Goal: Task Accomplishment & Management: Manage account settings

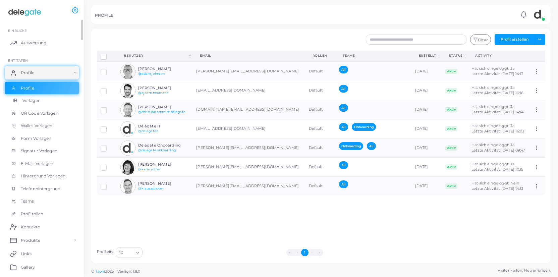
click at [35, 100] on span "Vorlagen" at bounding box center [31, 101] width 18 height 6
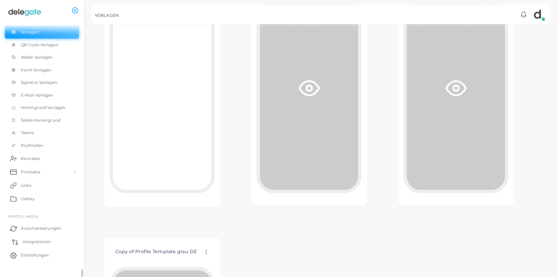
scroll to position [77, 0]
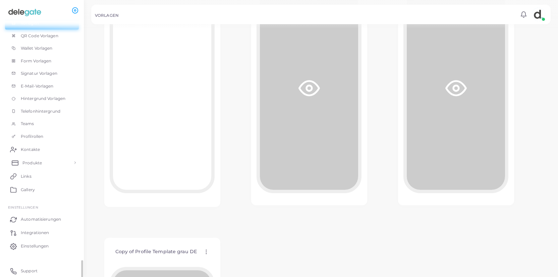
click at [37, 163] on span "Produkte" at bounding box center [31, 163] width 19 height 6
click at [35, 178] on span "Produkte" at bounding box center [31, 178] width 19 height 6
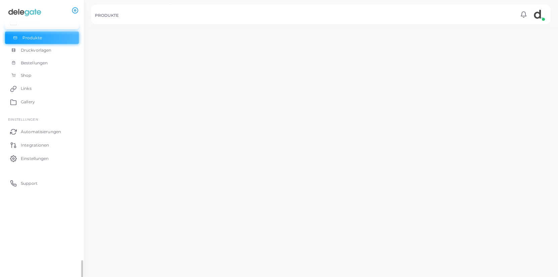
scroll to position [77, 0]
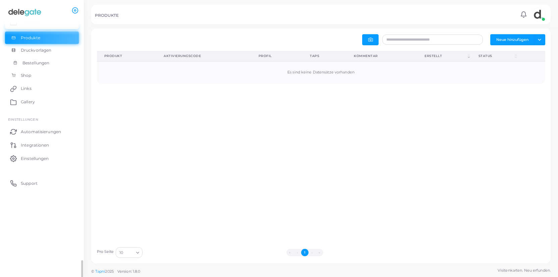
click at [35, 64] on span "Bestellungen" at bounding box center [35, 63] width 27 height 6
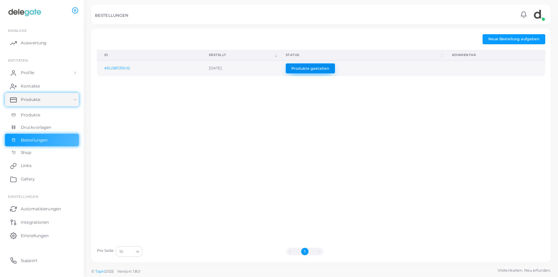
click at [335, 70] on button "Produkte gestalten" at bounding box center [310, 68] width 49 height 10
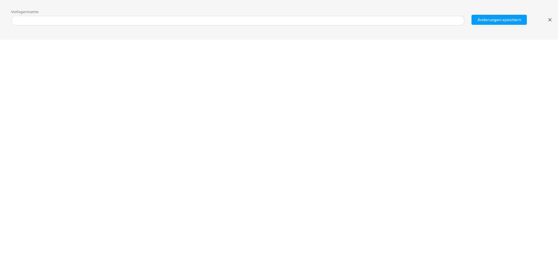
scroll to position [1, 0]
click at [552, 20] on icon at bounding box center [549, 19] width 5 height 5
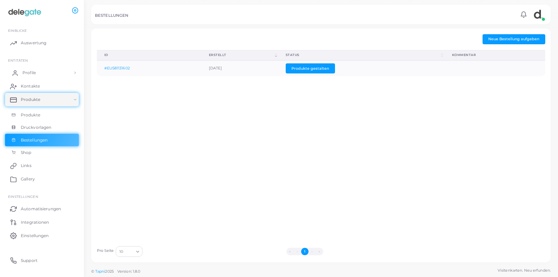
click at [28, 73] on span "Profile" at bounding box center [28, 73] width 13 height 6
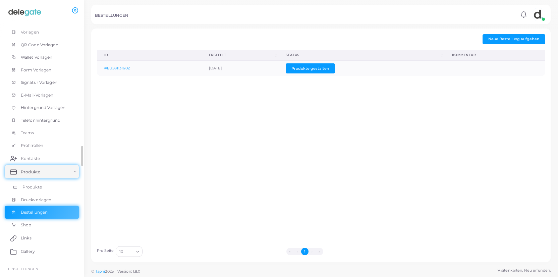
scroll to position [103, 0]
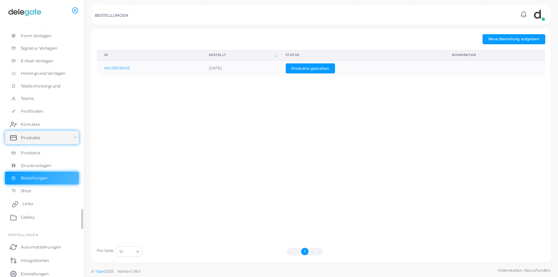
click at [30, 204] on span "Links" at bounding box center [27, 204] width 11 height 6
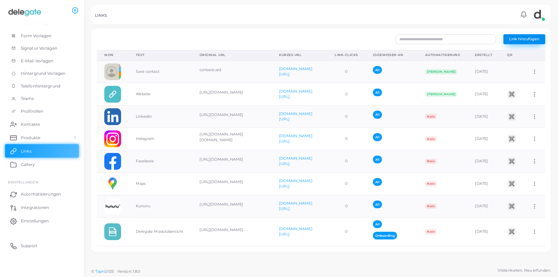
click at [517, 38] on span "Link hinzufügen" at bounding box center [524, 39] width 30 height 5
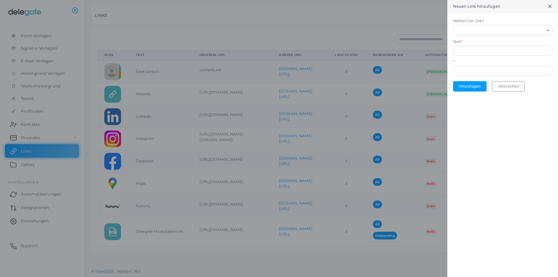
click at [472, 31] on input "Wählen Sie Link *" at bounding box center [500, 29] width 88 height 7
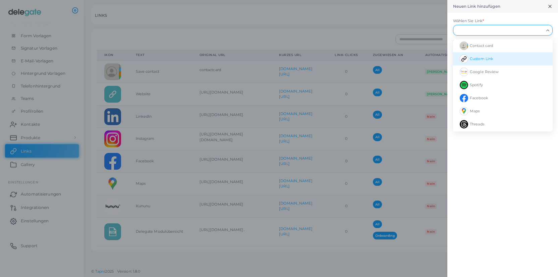
click at [478, 56] on span "Custom Link" at bounding box center [481, 58] width 23 height 5
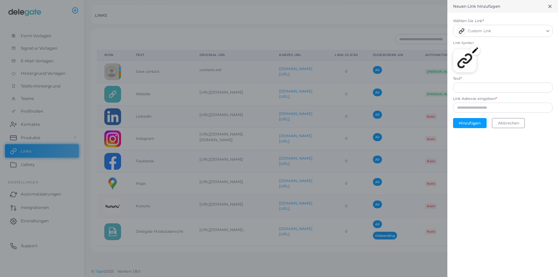
type input "**********"
click at [35, 168] on div at bounding box center [279, 138] width 558 height 277
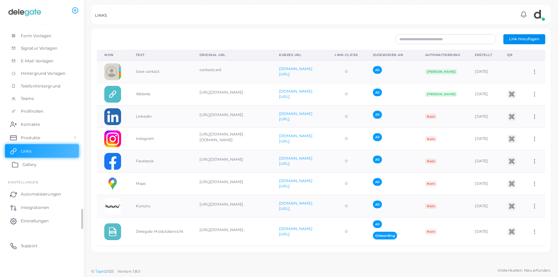
click at [35, 164] on span "Gallery" at bounding box center [29, 165] width 14 height 6
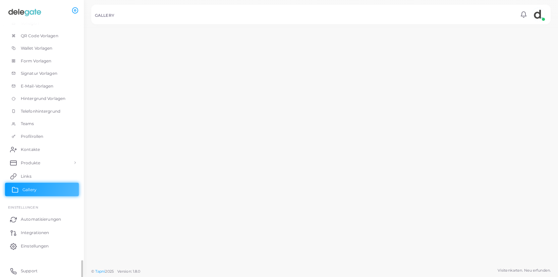
scroll to position [77, 0]
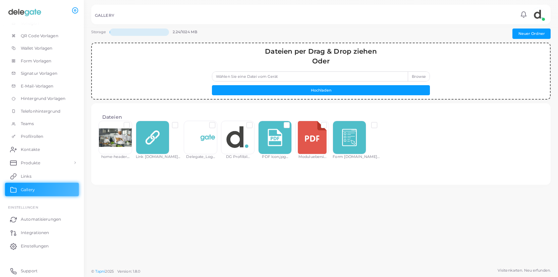
click at [420, 77] on label "Wählen Sie eine Datei vom Gerät" at bounding box center [321, 76] width 218 height 10
click at [420, 77] on input "Wählen Sie eine Datei vom Gerät" at bounding box center [321, 76] width 218 height 10
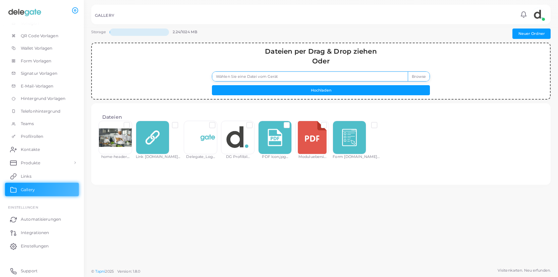
type input "**********"
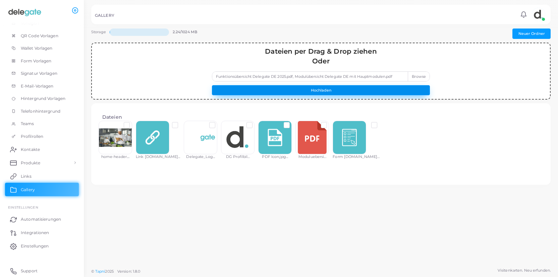
click at [315, 90] on button "Hochladen" at bounding box center [321, 90] width 218 height 10
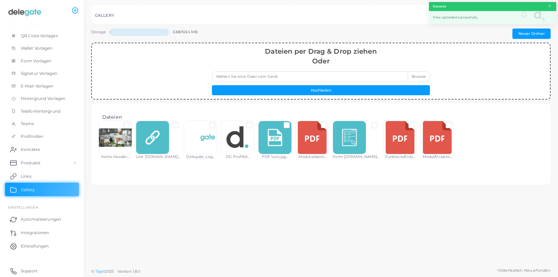
click at [383, 143] on div at bounding box center [400, 138] width 34 height 34
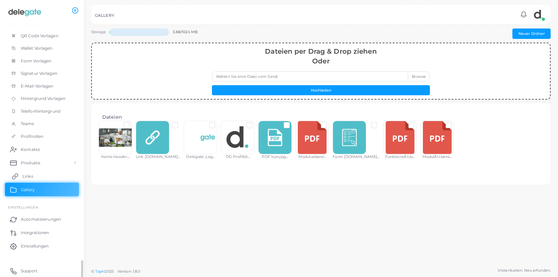
drag, startPoint x: 25, startPoint y: 173, endPoint x: 72, endPoint y: 179, distance: 47.3
click at [25, 172] on link "Links" at bounding box center [42, 175] width 74 height 13
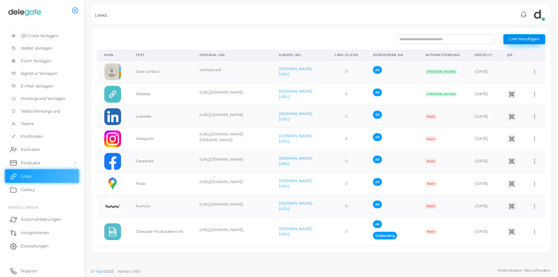
click at [513, 41] on span "Link hinzufügen" at bounding box center [524, 39] width 30 height 5
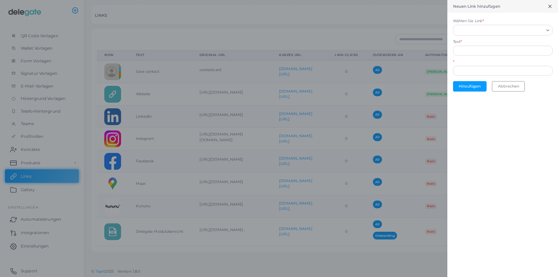
click at [470, 26] on div "Search for option" at bounding box center [499, 29] width 89 height 9
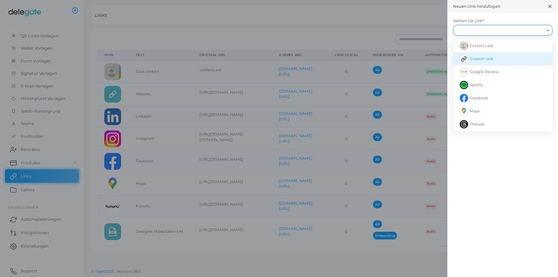
click at [477, 58] on span "Custom Link" at bounding box center [481, 58] width 23 height 5
type input "**********"
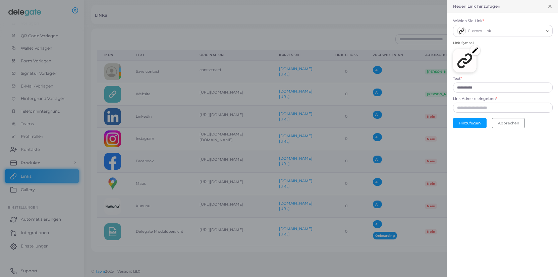
click at [475, 50] on img at bounding box center [475, 50] width 10 height 10
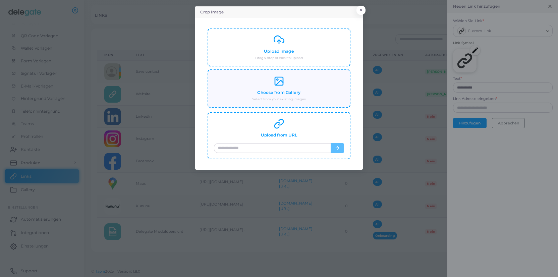
click at [279, 84] on icon at bounding box center [279, 81] width 11 height 11
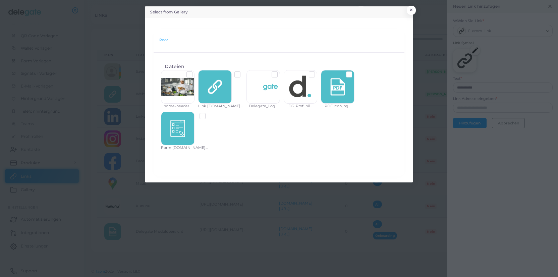
click at [354, 72] on label at bounding box center [354, 72] width 0 height 0
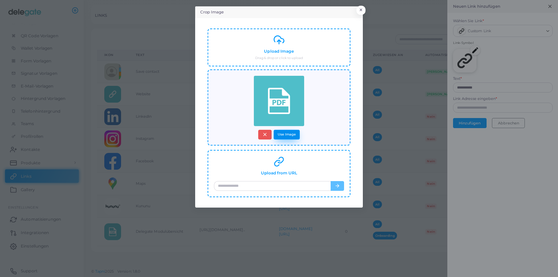
drag, startPoint x: 291, startPoint y: 137, endPoint x: 300, endPoint y: 137, distance: 9.1
click at [291, 137] on button "Use Image" at bounding box center [287, 135] width 26 height 10
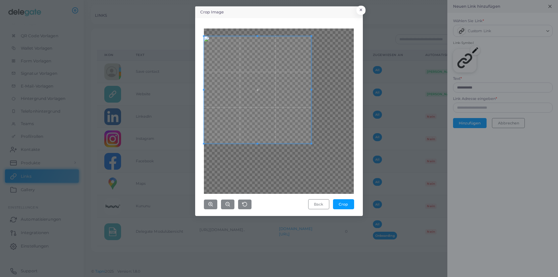
click at [249, 87] on span at bounding box center [257, 89] width 107 height 107
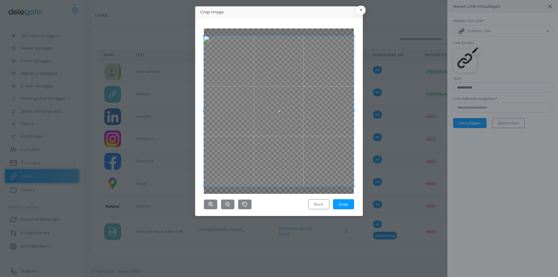
click at [371, 189] on div "Crop Image × Back Crop" at bounding box center [279, 138] width 558 height 277
click at [350, 205] on button "Crop" at bounding box center [343, 204] width 21 height 10
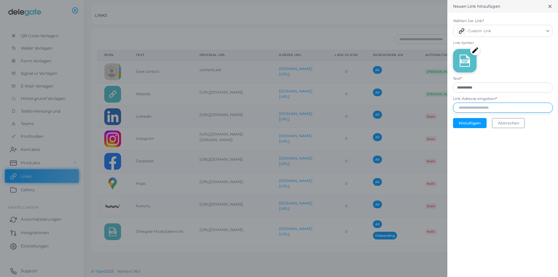
click at [497, 106] on input "Link Adresse eingeben *" at bounding box center [503, 108] width 100 height 10
paste input "**********"
type input "**********"
click at [469, 121] on button "Hinzufügen" at bounding box center [470, 123] width 34 height 10
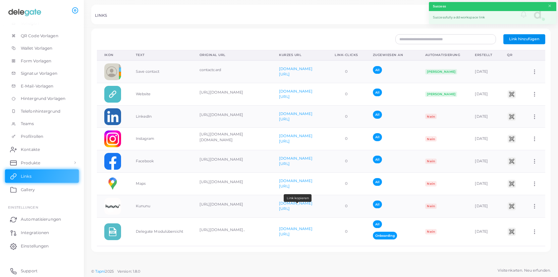
scroll to position [47, 0]
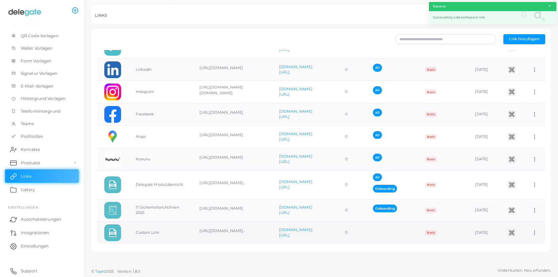
click at [535, 232] on icon at bounding box center [535, 233] width 6 height 6
click at [525, 240] on span "Dem Team zuordnen" at bounding box center [524, 240] width 40 height 5
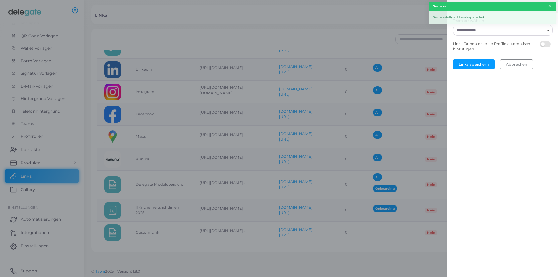
click at [468, 32] on input "Team auswählen" at bounding box center [499, 29] width 90 height 7
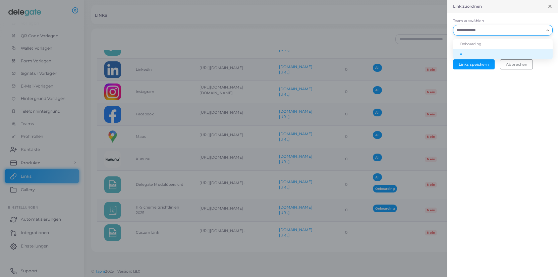
click at [470, 52] on li "All" at bounding box center [503, 54] width 100 height 10
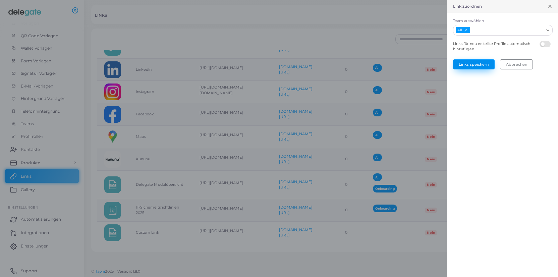
click at [470, 64] on button "Links speichern" at bounding box center [474, 64] width 42 height 10
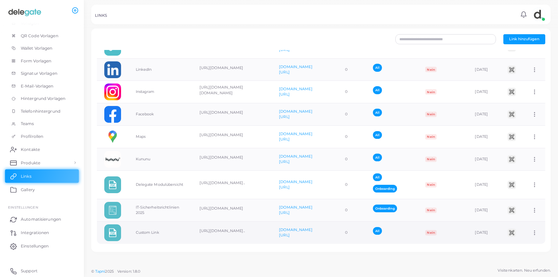
click at [536, 232] on icon at bounding box center [535, 233] width 6 height 6
click at [530, 248] on span "Link bearbeiten" at bounding box center [518, 249] width 29 height 5
type input "**********"
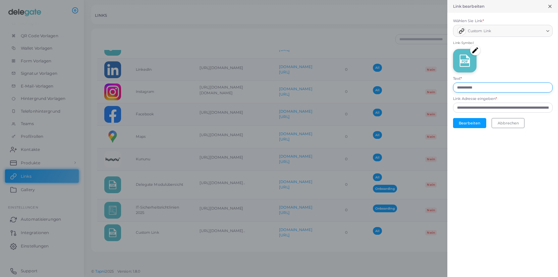
drag, startPoint x: 490, startPoint y: 85, endPoint x: 436, endPoint y: 87, distance: 53.7
click at [453, 87] on input "**********" at bounding box center [503, 88] width 100 height 10
type input "**********"
click at [467, 123] on button "Bearbeiten" at bounding box center [469, 123] width 33 height 10
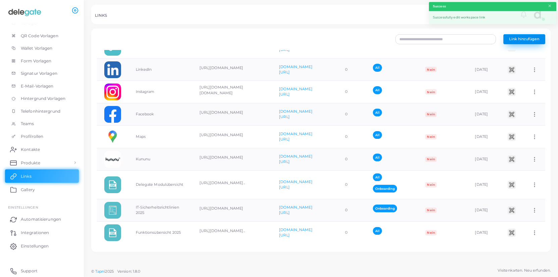
click at [529, 42] on button "Link hinzufügen" at bounding box center [524, 39] width 42 height 10
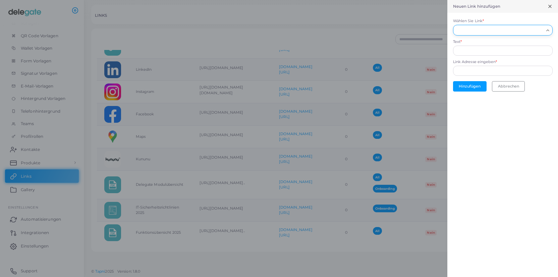
click at [464, 33] on input "Wählen Sie Link *" at bounding box center [500, 29] width 88 height 7
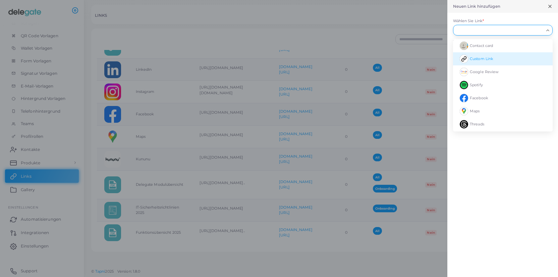
click at [485, 59] on span "Custom Link" at bounding box center [481, 58] width 23 height 5
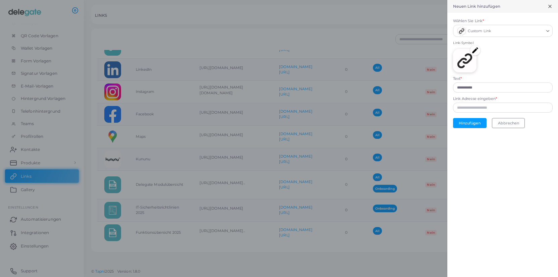
click at [477, 51] on img at bounding box center [475, 50] width 10 height 10
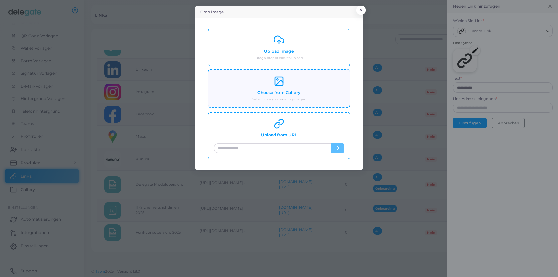
click at [285, 77] on div "Choose from Gallery Select from your existing images" at bounding box center [279, 89] width 130 height 26
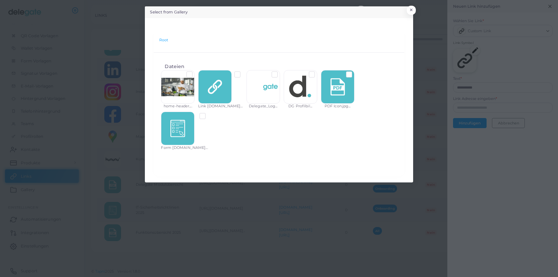
click at [354, 72] on label at bounding box center [354, 72] width 0 height 0
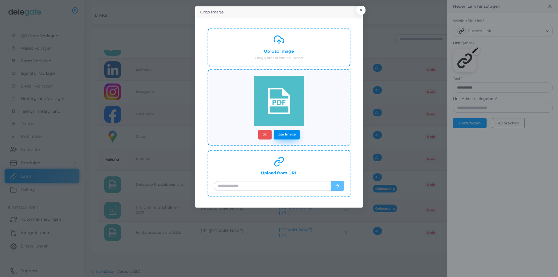
click at [288, 136] on button "Use Image" at bounding box center [287, 135] width 26 height 10
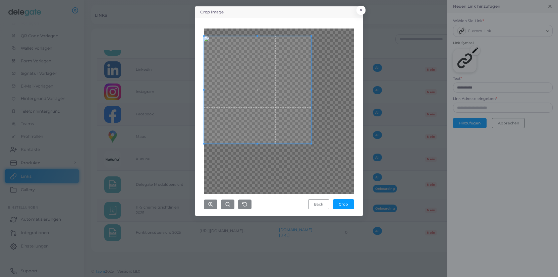
click at [240, 85] on span at bounding box center [257, 89] width 107 height 107
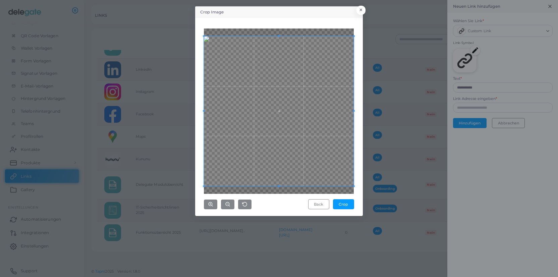
click at [390, 195] on div "Crop Image × Back Crop" at bounding box center [279, 138] width 558 height 277
click at [351, 206] on button "Crop" at bounding box center [343, 204] width 21 height 10
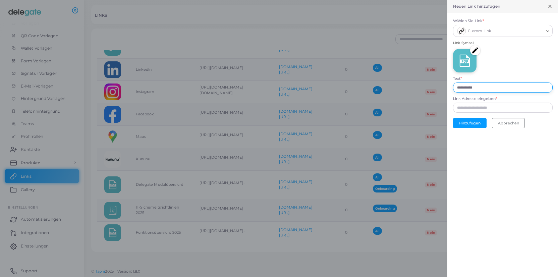
drag, startPoint x: 489, startPoint y: 88, endPoint x: 412, endPoint y: 86, distance: 77.5
click at [453, 86] on input "**********" at bounding box center [503, 88] width 100 height 10
type input "**********"
click at [472, 108] on input "Link Adresse eingeben *" at bounding box center [503, 108] width 100 height 10
paste input "**********"
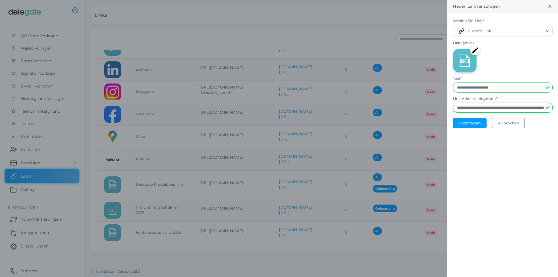
scroll to position [0, 231]
type input "**********"
click at [475, 123] on button "Hinzufügen" at bounding box center [470, 123] width 34 height 10
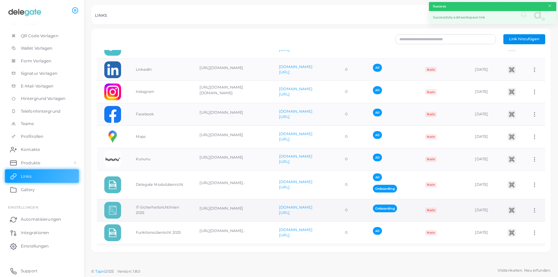
scroll to position [69, 0]
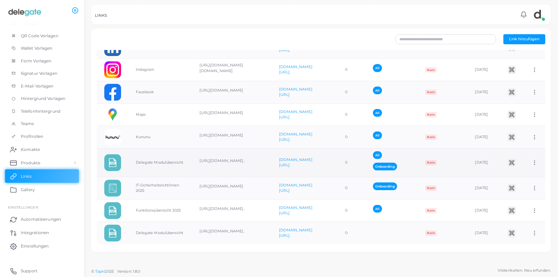
click at [535, 162] on icon at bounding box center [535, 163] width 6 height 6
click at [531, 170] on span "Dem Team zuordnen" at bounding box center [524, 170] width 40 height 5
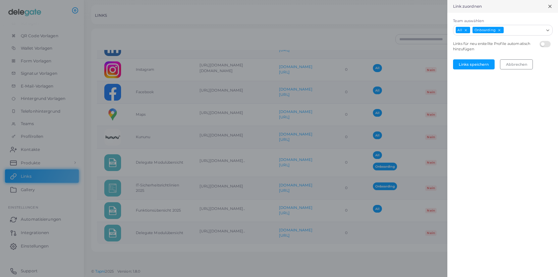
click at [465, 29] on line "Deselect All" at bounding box center [466, 30] width 2 height 2
click at [471, 63] on button "Links speichern" at bounding box center [474, 64] width 42 height 10
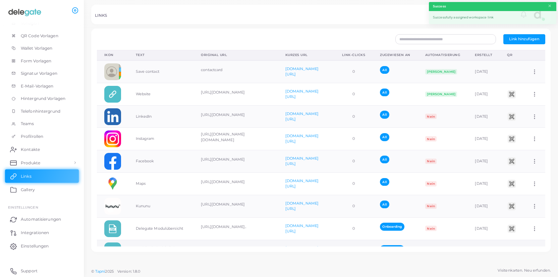
scroll to position [63, 0]
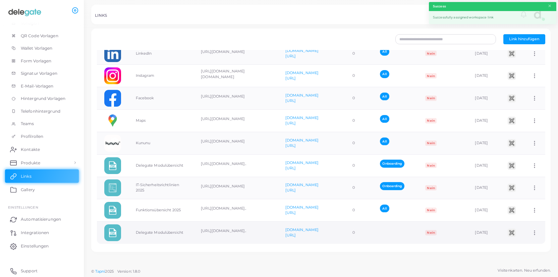
click at [535, 232] on circle at bounding box center [535, 232] width 1 height 1
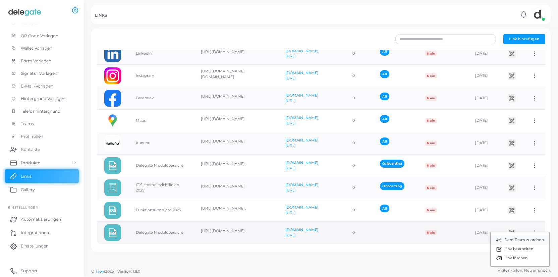
click at [526, 240] on span "Dem Team zuordnen" at bounding box center [524, 239] width 40 height 5
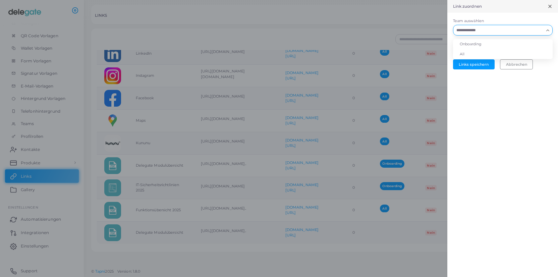
click at [468, 31] on input "Team auswählen" at bounding box center [499, 29] width 90 height 7
click at [467, 53] on li "All" at bounding box center [503, 54] width 100 height 10
click at [469, 63] on button "Links speichern" at bounding box center [474, 64] width 42 height 10
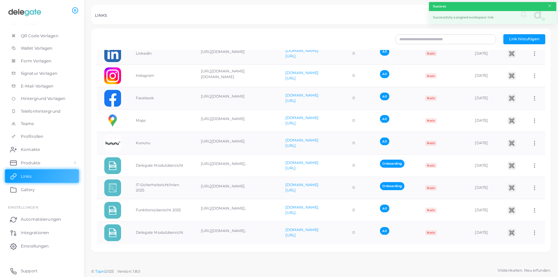
click at [349, 245] on div "Ikon Text Original URL Kurzes URL Link-Clicks Zugewiesen an Automatisierung Ers…" at bounding box center [321, 148] width 456 height 197
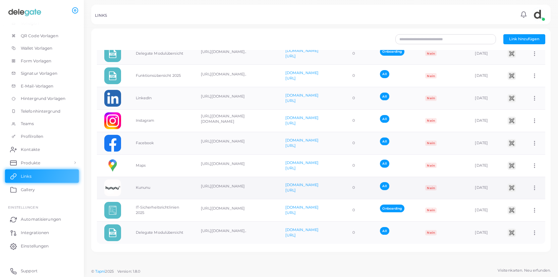
click at [535, 189] on circle at bounding box center [535, 189] width 1 height 1
click at [526, 206] on span "Link bearbeiten" at bounding box center [518, 205] width 29 height 5
type input "******"
type input "**********"
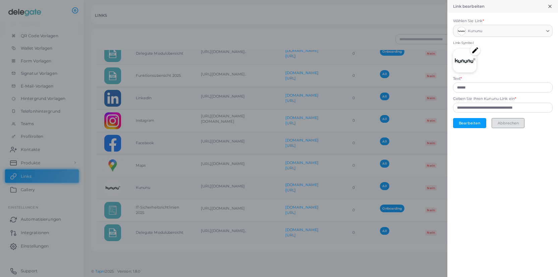
click at [512, 126] on button "Abbrechen" at bounding box center [508, 123] width 33 height 10
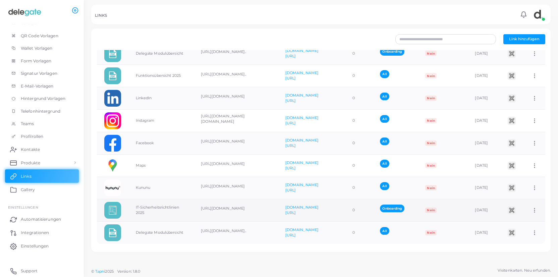
click at [536, 212] on icon at bounding box center [535, 210] width 6 height 6
click at [532, 218] on span "Dem Team zuordnen" at bounding box center [524, 219] width 40 height 5
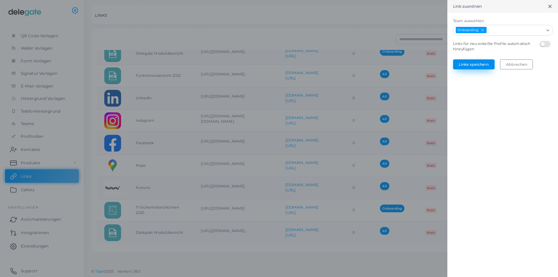
click at [491, 65] on button "Links speichern" at bounding box center [474, 64] width 42 height 10
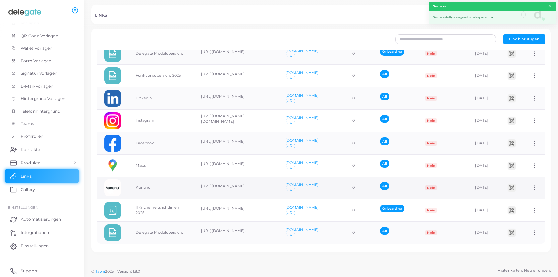
click at [536, 187] on icon at bounding box center [535, 188] width 6 height 6
drag, startPoint x: 527, startPoint y: 194, endPoint x: 452, endPoint y: 100, distance: 119.8
click at [527, 194] on span "Dem Team zuordnen" at bounding box center [524, 195] width 40 height 5
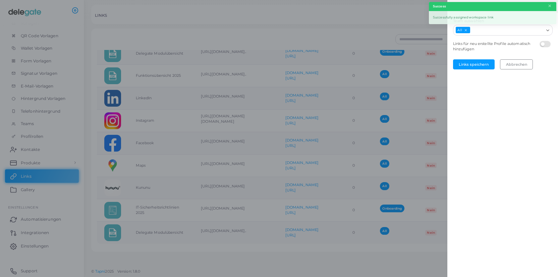
click at [475, 32] on input "Team auswählen" at bounding box center [507, 29] width 73 height 7
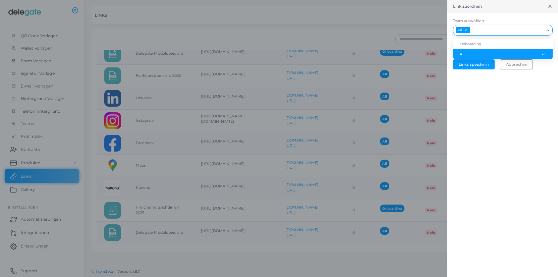
click at [467, 31] on line "Deselect All" at bounding box center [466, 30] width 2 height 2
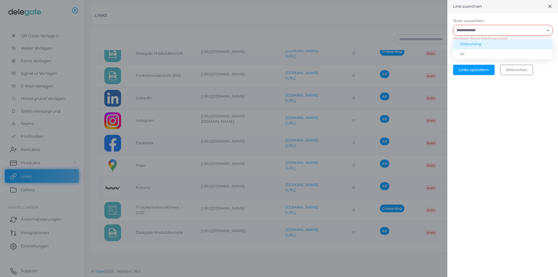
click at [471, 45] on li "Onboarding" at bounding box center [503, 44] width 100 height 10
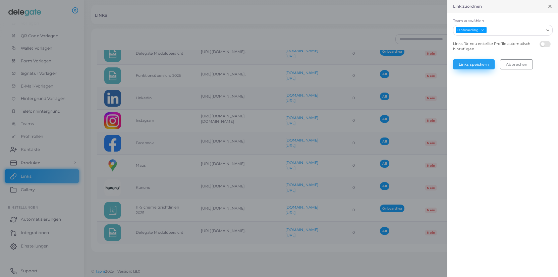
click at [472, 65] on button "Links speichern" at bounding box center [474, 64] width 42 height 10
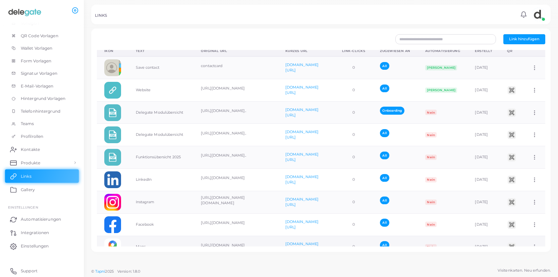
scroll to position [0, 0]
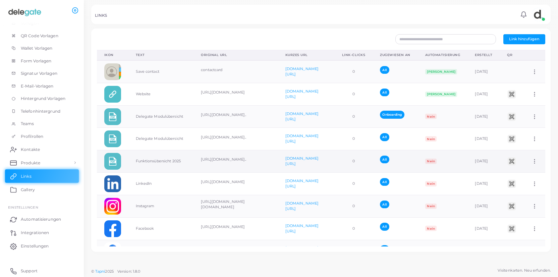
click at [533, 163] on icon at bounding box center [535, 161] width 6 height 6
click at [530, 179] on span "Link bearbeiten" at bounding box center [518, 179] width 29 height 5
type input "**********"
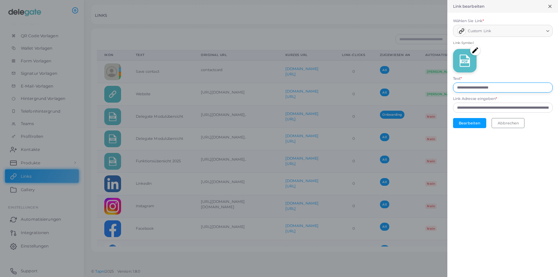
click at [508, 87] on input "**********" at bounding box center [503, 88] width 100 height 10
type input "**********"
click at [476, 123] on button "Bearbeiten" at bounding box center [469, 123] width 33 height 10
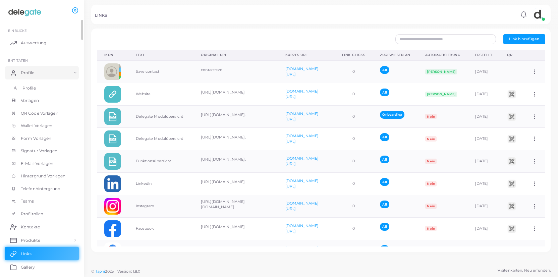
click at [31, 85] on link "Profile" at bounding box center [42, 88] width 74 height 13
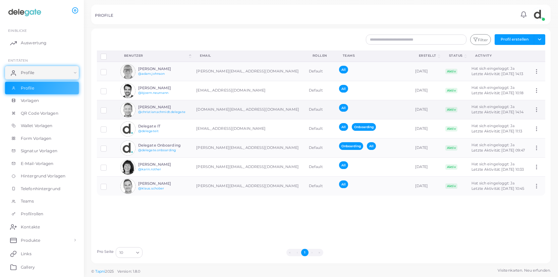
click at [127, 111] on img at bounding box center [127, 109] width 15 height 15
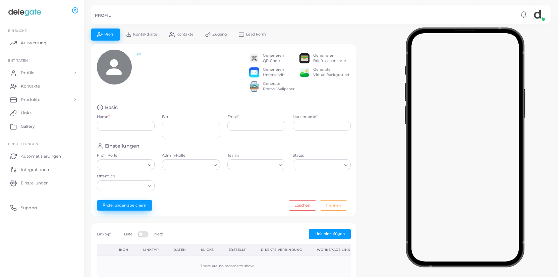
type input "**********"
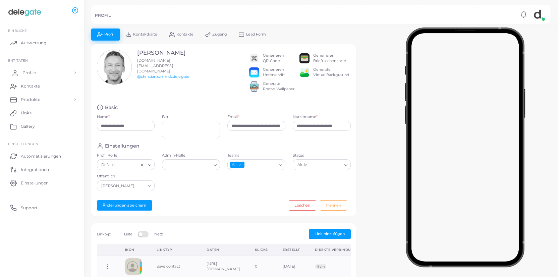
click at [30, 72] on span "Profile" at bounding box center [28, 73] width 13 height 6
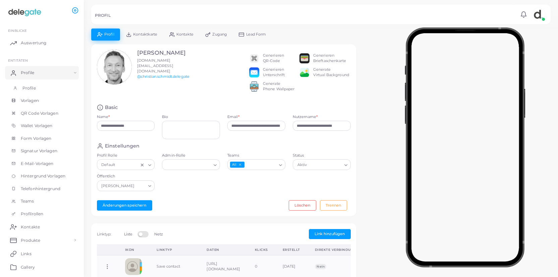
click at [37, 87] on link "Profile" at bounding box center [42, 88] width 74 height 13
